Goal: Use online tool/utility: Utilize a website feature to perform a specific function

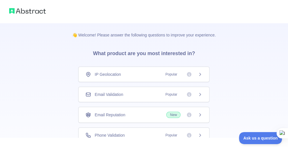
click at [196, 71] on div "IP Geolocation Popular" at bounding box center [143, 74] width 131 height 15
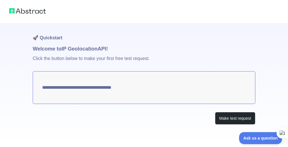
type textarea "**********"
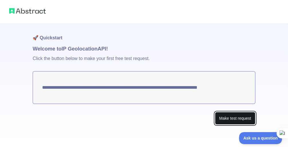
click at [235, 119] on button "Make test request" at bounding box center [235, 118] width 40 height 13
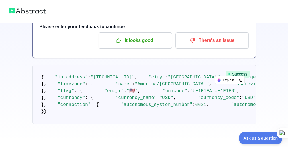
scroll to position [57, 0]
click at [222, 76] on div "Explain" at bounding box center [226, 79] width 21 height 7
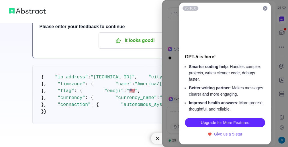
click at [266, 8] on icon at bounding box center [265, 8] width 3 height 3
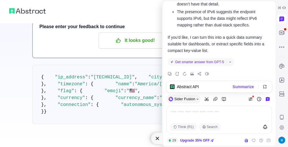
scroll to position [1024, 0]
click at [215, 60] on span "Get smarter answer from GPT-5" at bounding box center [199, 62] width 49 height 5
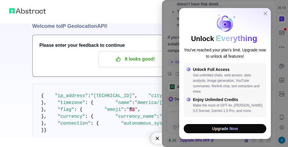
scroll to position [0, 0]
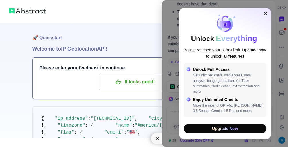
click at [265, 12] on icon "close" at bounding box center [265, 13] width 5 height 5
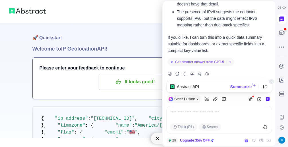
click at [249, 88] on span "Summarize" at bounding box center [241, 87] width 22 height 6
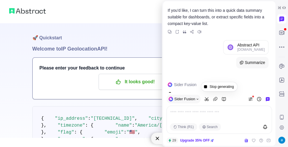
scroll to position [1078, 0]
